Goal: Download file/media

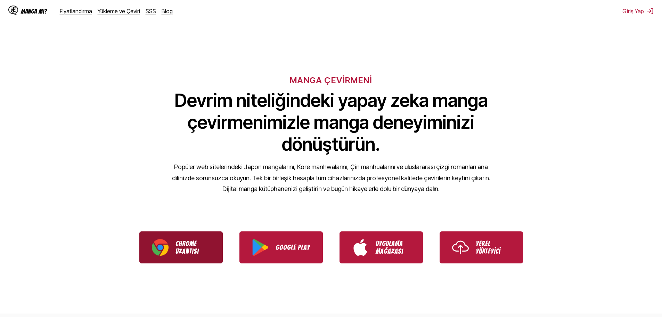
click at [180, 246] on font "Chrome" at bounding box center [186, 244] width 21 height 8
click at [191, 258] on link "Chrome Uzantısı" at bounding box center [180, 247] width 83 height 32
